Goal: Information Seeking & Learning: Learn about a topic

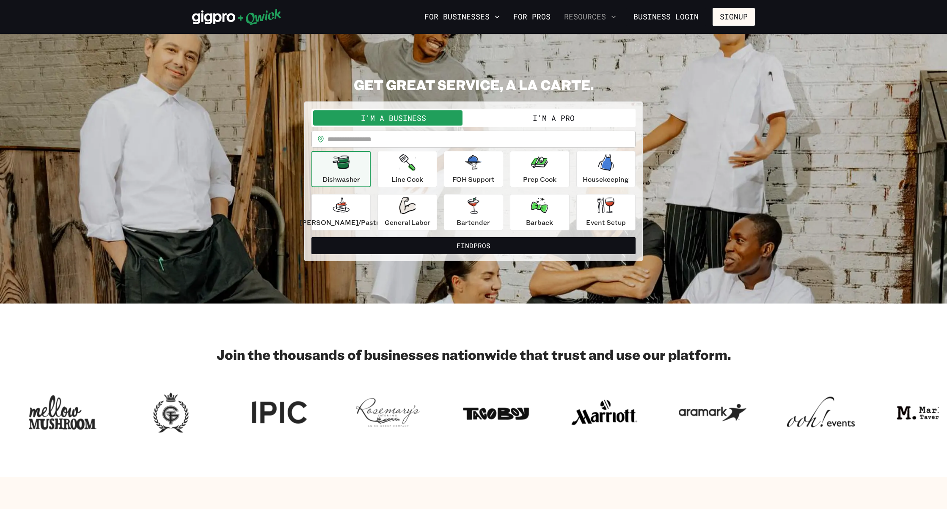
click at [585, 13] on button "Resources" at bounding box center [589, 17] width 59 height 14
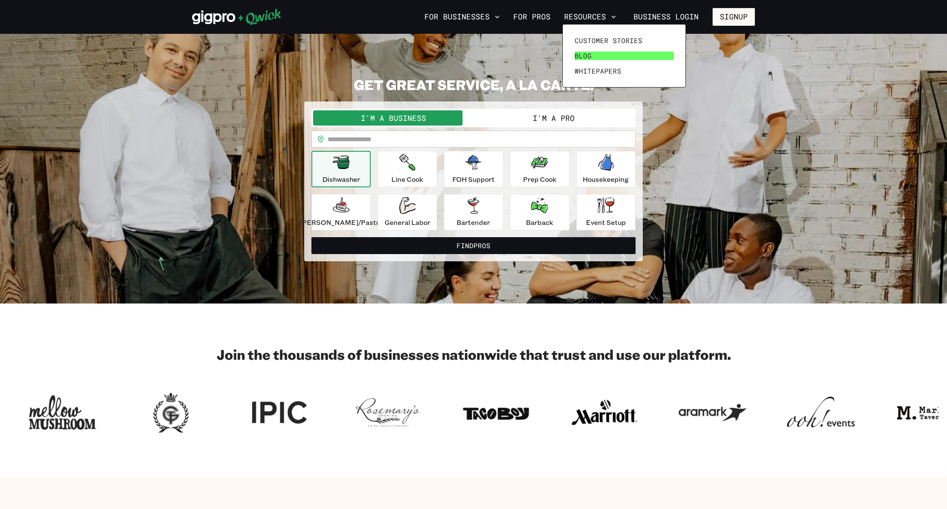
click at [584, 56] on span "Blog" at bounding box center [582, 56] width 17 height 8
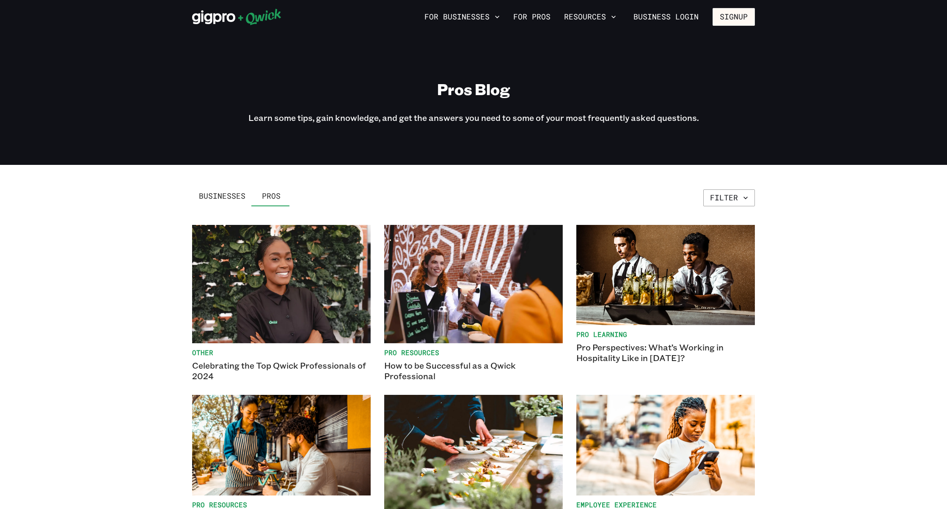
click at [222, 193] on span "Businesses" at bounding box center [222, 196] width 47 height 9
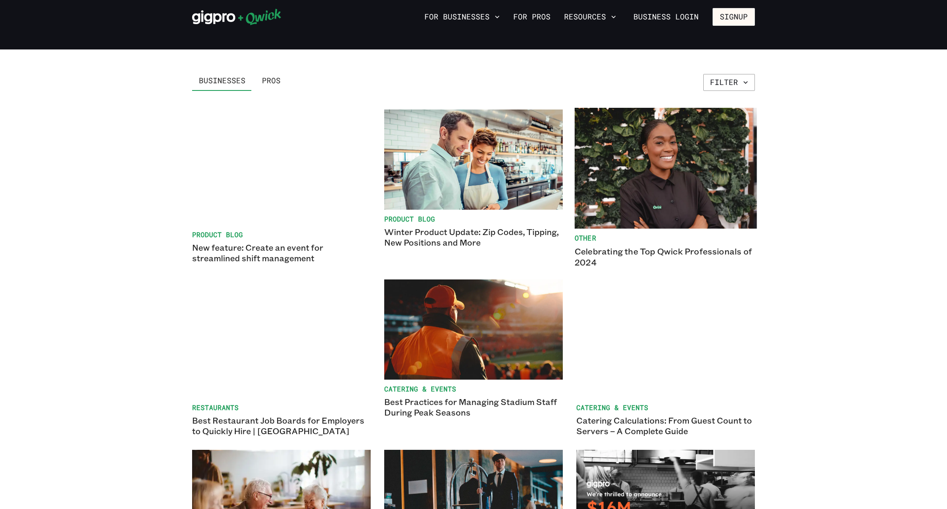
scroll to position [121, 0]
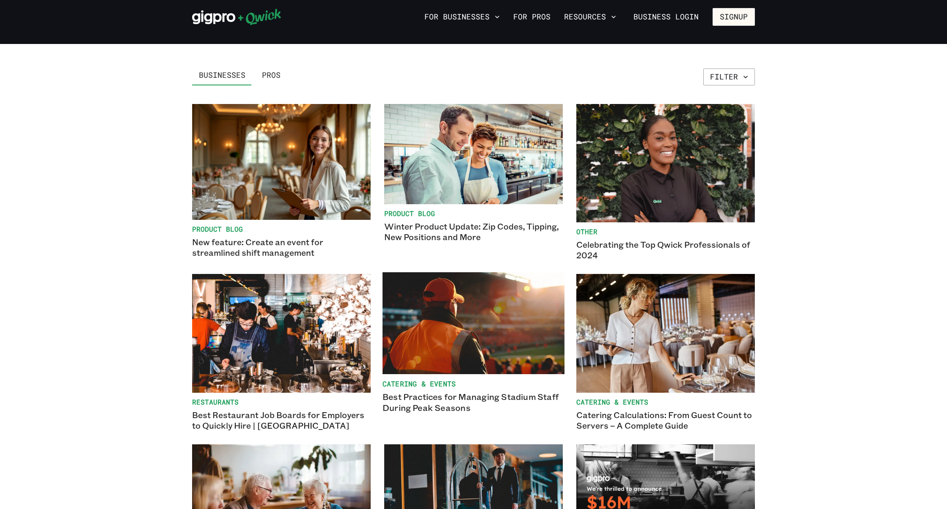
click at [477, 389] on link "Catering & Events Best Practices for Managing Stadium Staff During Peak Seasons" at bounding box center [473, 353] width 182 height 160
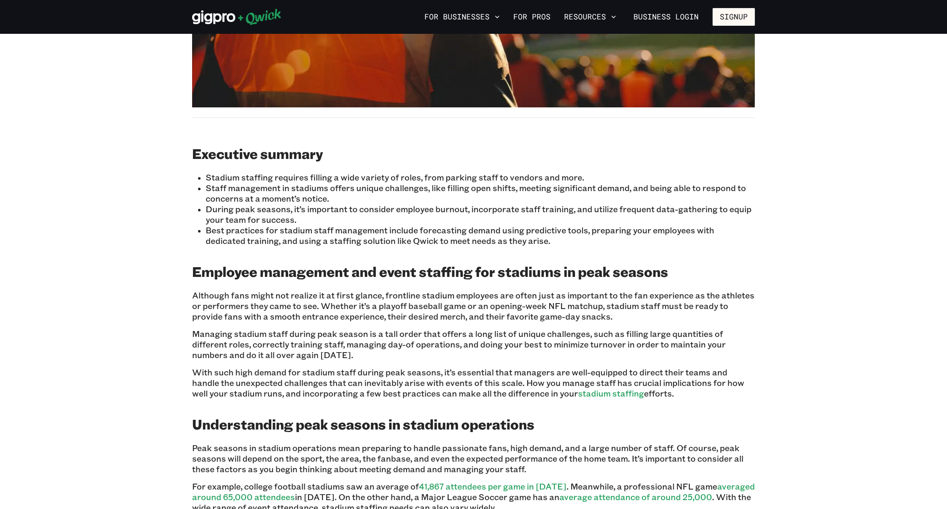
scroll to position [342, 0]
